Goal: Transaction & Acquisition: Download file/media

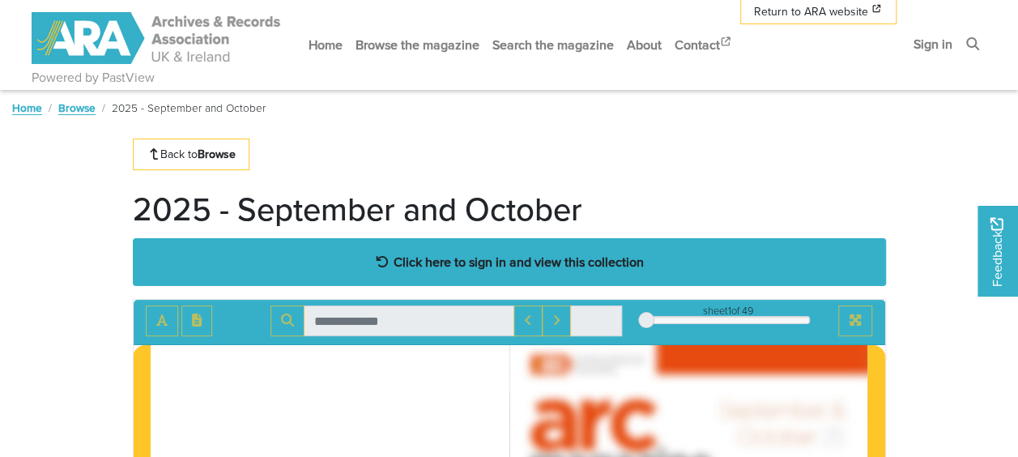
click at [514, 264] on strong "Click here to sign in and view this collection" at bounding box center [519, 262] width 250 height 18
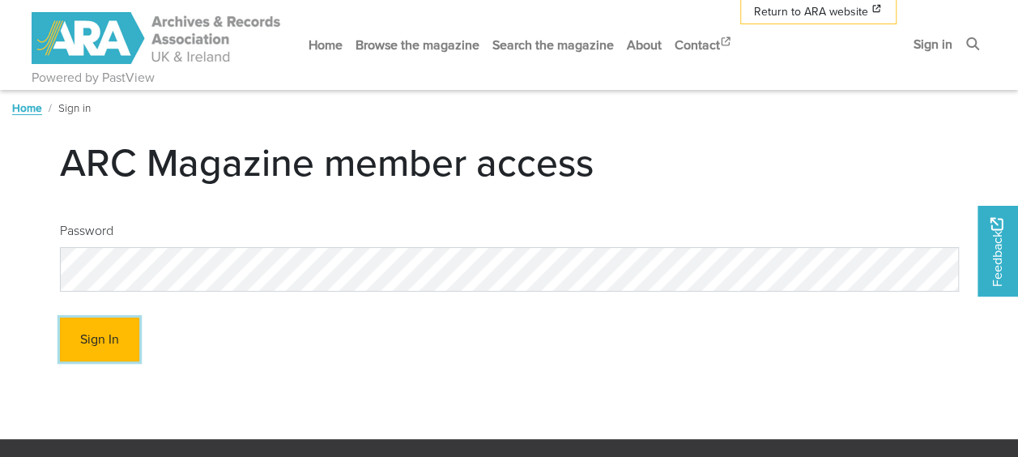
click at [127, 325] on button "Sign In" at bounding box center [99, 340] width 79 height 45
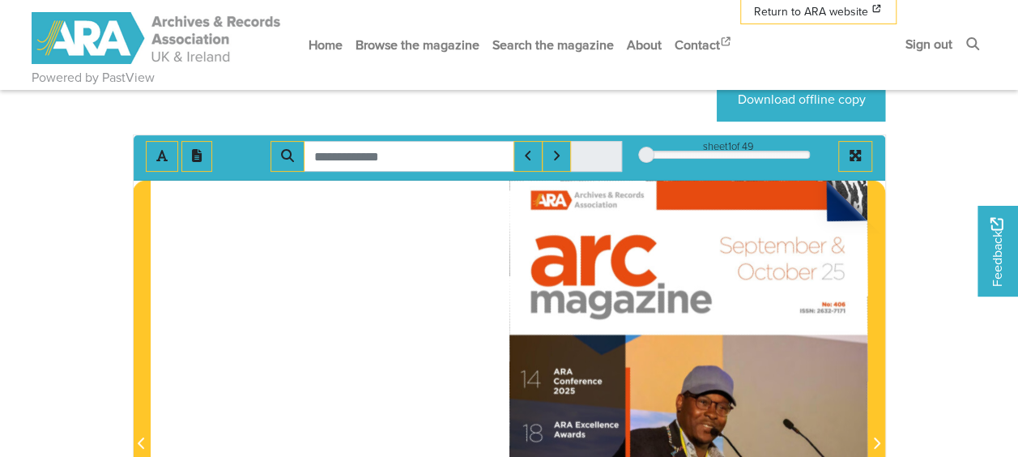
scroll to position [75, 0]
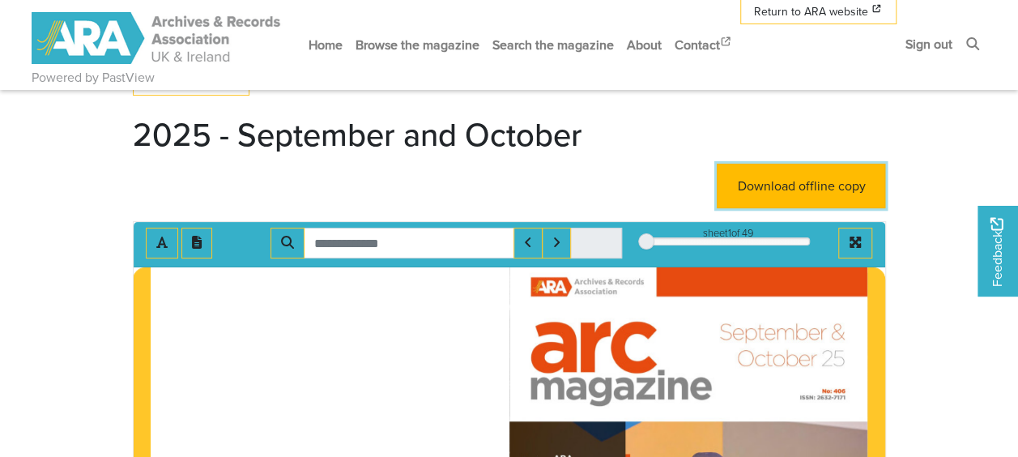
click at [769, 179] on link "Download offline copy" at bounding box center [801, 186] width 169 height 45
